Goal: Find specific page/section: Find specific page/section

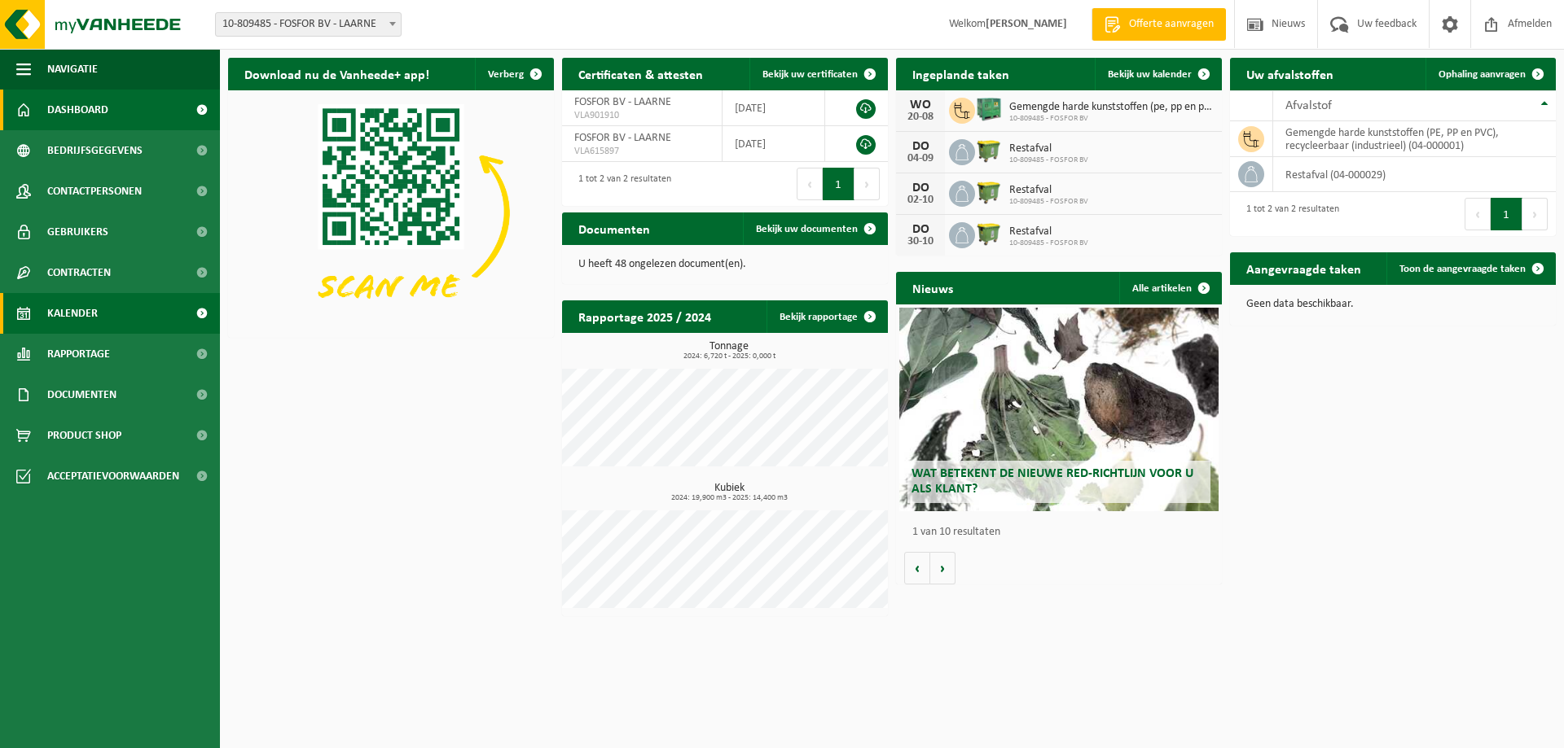
click at [55, 301] on span "Kalender" at bounding box center [72, 313] width 50 height 41
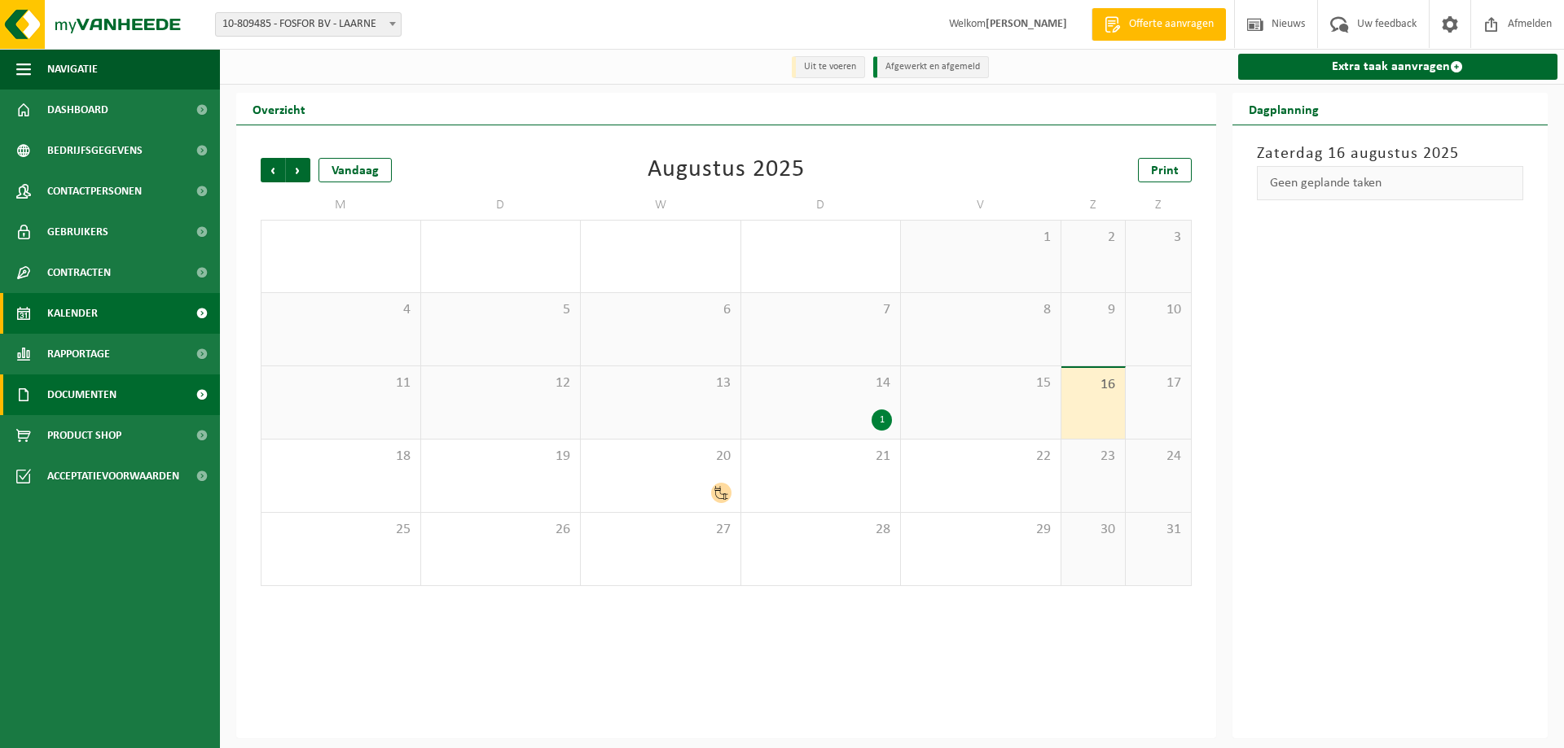
click at [86, 391] on span "Documenten" at bounding box center [81, 395] width 69 height 41
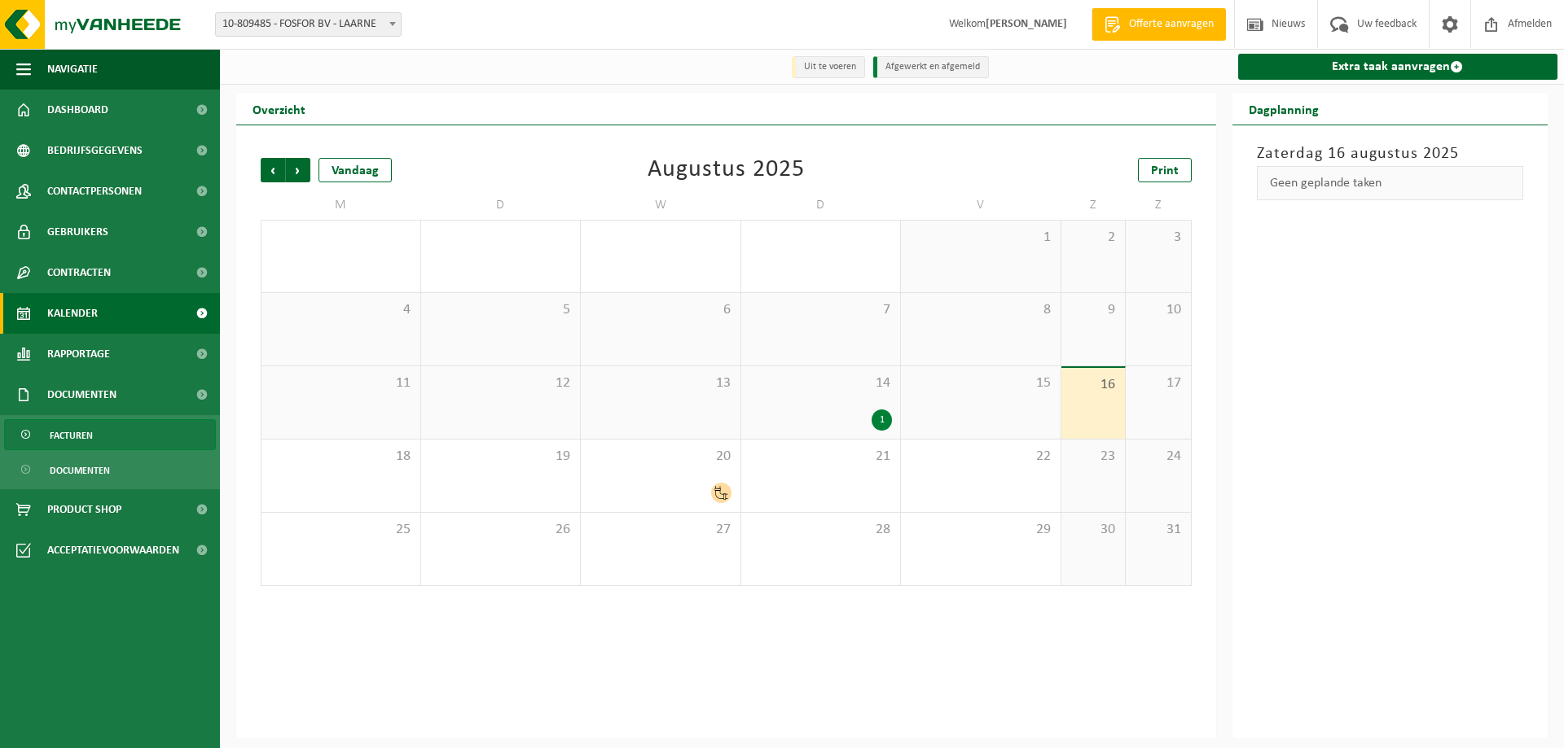
click at [74, 437] on span "Facturen" at bounding box center [71, 435] width 43 height 31
